Goal: Information Seeking & Learning: Understand process/instructions

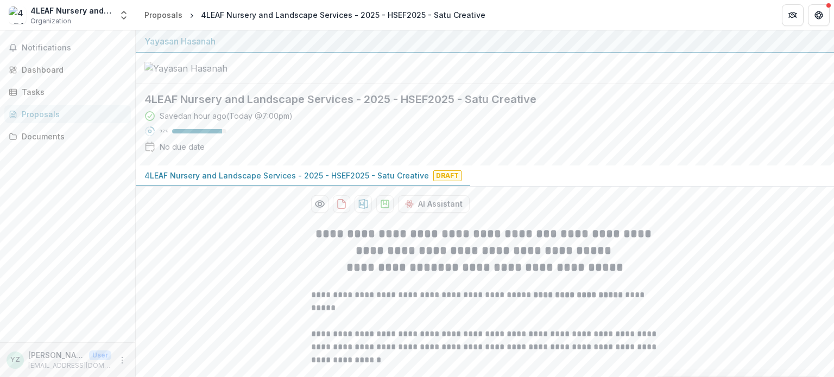
scroll to position [145, 0]
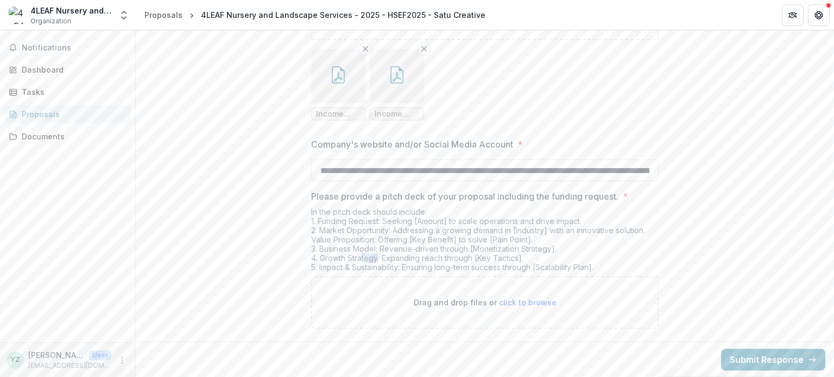
drag, startPoint x: 361, startPoint y: 258, endPoint x: 384, endPoint y: 260, distance: 22.8
click at [382, 260] on div "In the pitch deck should include: 1. Funding Request: Seeking [Amount] to scale…" at bounding box center [485, 241] width 348 height 69
click at [420, 260] on div "In the pitch deck should include: 1. Funding Request: Seeking [Amount] to scale…" at bounding box center [485, 241] width 348 height 69
click at [444, 259] on div "In the pitch deck should include: 1. Funding Request: Seeking [Amount] to scale…" at bounding box center [485, 241] width 348 height 69
drag, startPoint x: 352, startPoint y: 272, endPoint x: 378, endPoint y: 270, distance: 26.7
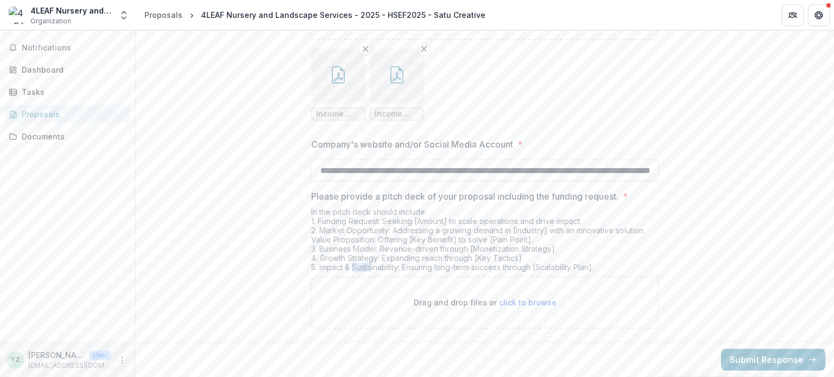
click at [375, 270] on div "In the pitch deck should include: 1. Funding Request: Seeking [Amount] to scale…" at bounding box center [485, 241] width 348 height 69
click at [428, 269] on div "In the pitch deck should include: 1. Funding Request: Seeking [Amount] to scale…" at bounding box center [485, 241] width 348 height 69
drag, startPoint x: 425, startPoint y: 269, endPoint x: 490, endPoint y: 269, distance: 65.2
click at [469, 269] on div "In the pitch deck should include: 1. Funding Request: Seeking [Amount] to scale…" at bounding box center [485, 241] width 348 height 69
click at [495, 269] on div "In the pitch deck should include: 1. Funding Request: Seeking [Amount] to scale…" at bounding box center [485, 241] width 348 height 69
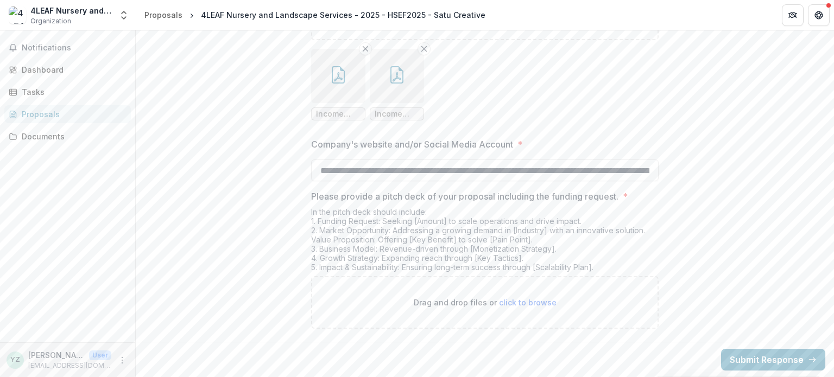
click at [513, 269] on div "In the pitch deck should include: 1. Funding Request: Seeking [Amount] to scale…" at bounding box center [485, 241] width 348 height 69
